Goal: Navigation & Orientation: Find specific page/section

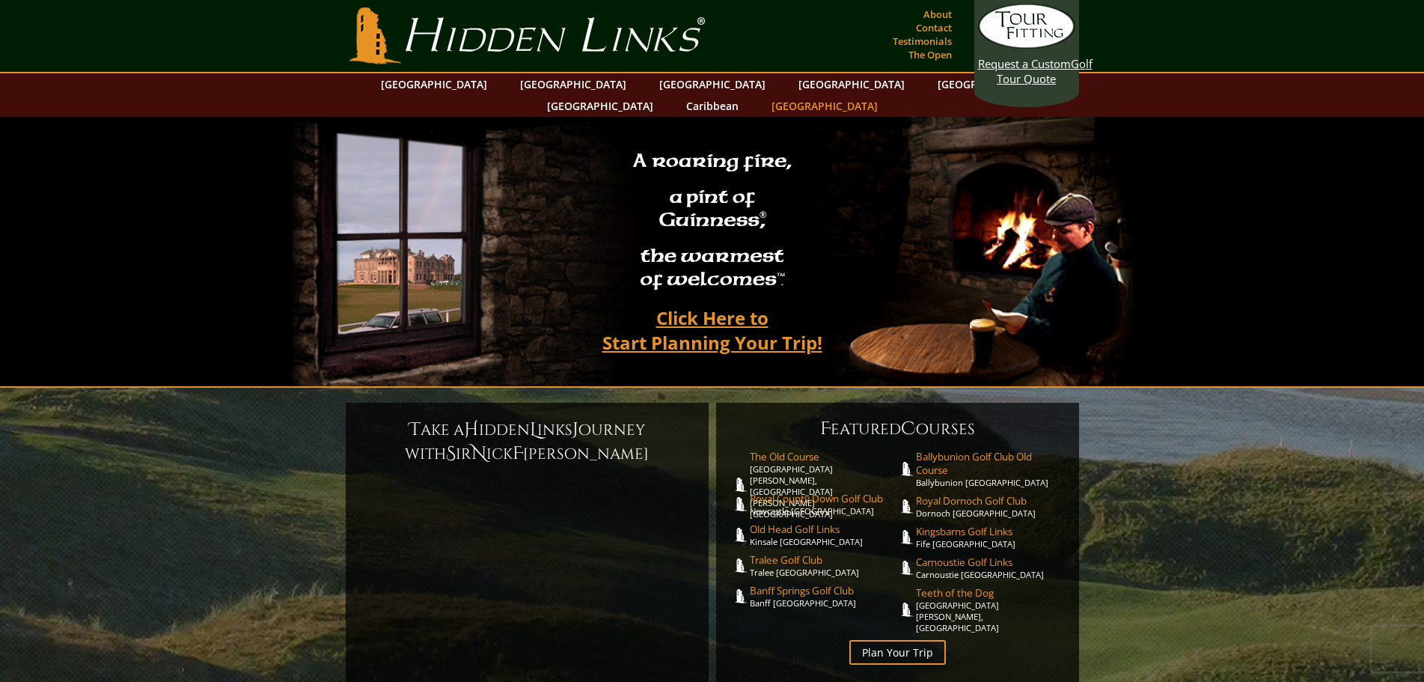
click at [885, 95] on link "[GEOGRAPHIC_DATA]" at bounding box center [824, 106] width 121 height 22
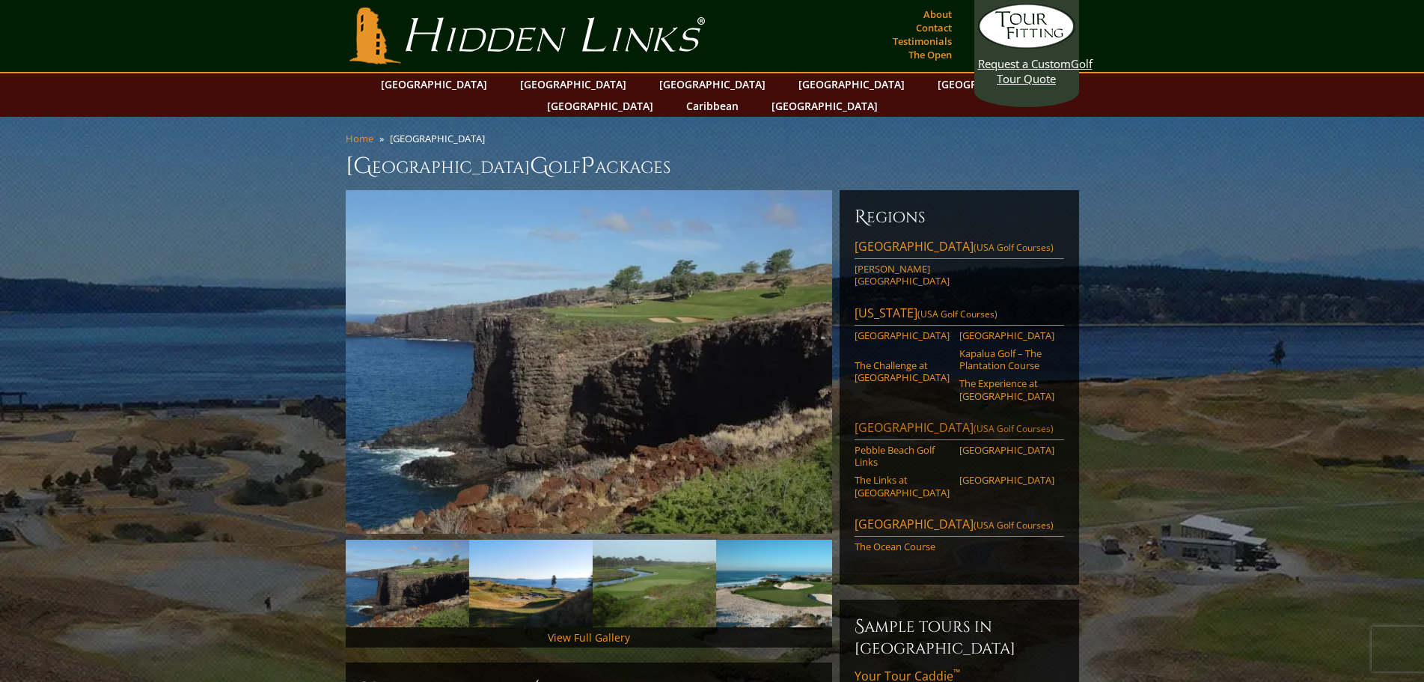
click at [986, 422] on span "(USA Golf Courses)" at bounding box center [1014, 428] width 80 height 13
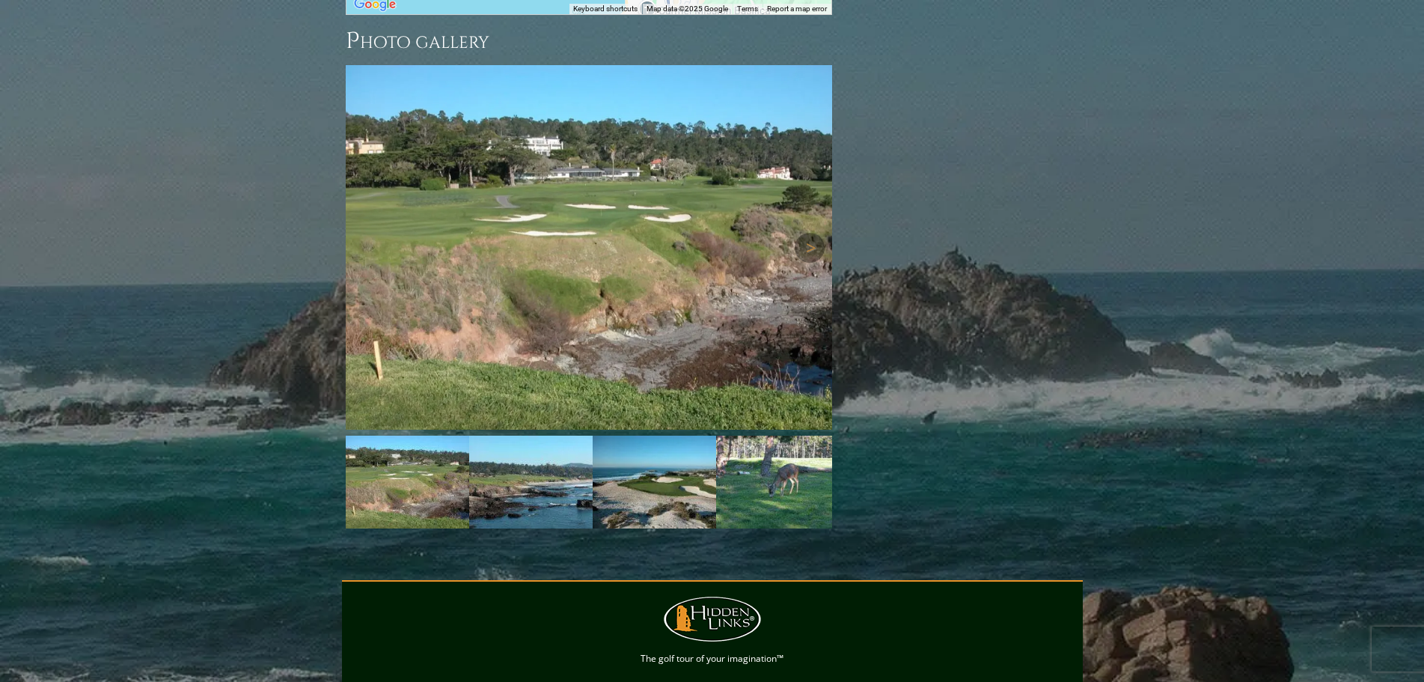
scroll to position [1684, 0]
